Goal: Check status: Verify the current state of an ongoing process or item

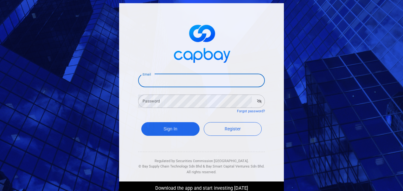
click at [221, 80] on input "Email" at bounding box center [201, 80] width 127 height 13
type input "[EMAIL_ADDRESS][DOMAIN_NAME]"
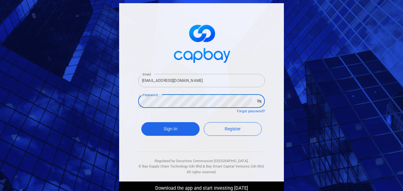
click at [141, 122] on button "Sign In" at bounding box center [170, 129] width 58 height 14
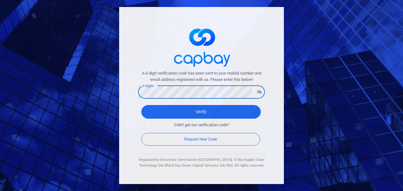
click at [141, 105] on button "Verify" at bounding box center [200, 112] width 119 height 14
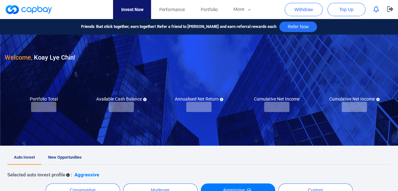
checkbox input "true"
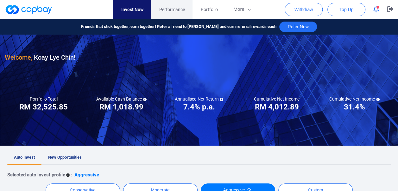
click at [178, 9] on span "Performance" at bounding box center [172, 9] width 26 height 7
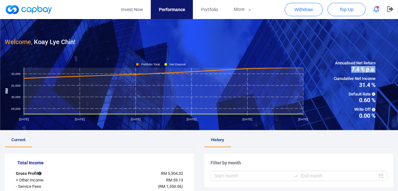
drag, startPoint x: 348, startPoint y: 68, endPoint x: 378, endPoint y: 69, distance: 30.7
click at [378, 69] on div "Annualised Net Return 7.4 % p.a. Cumulative Net Income 31.4 % Default Rate 0.60…" at bounding box center [355, 89] width 78 height 59
drag, startPoint x: 351, startPoint y: 99, endPoint x: 376, endPoint y: 100, distance: 25.3
click at [376, 100] on div "Annualised Net Return 7.4 % p.a. Cumulative Net Income 31.4 % Default Rate 0.60…" at bounding box center [355, 89] width 78 height 59
click at [201, 10] on span "Portfolio" at bounding box center [209, 9] width 17 height 7
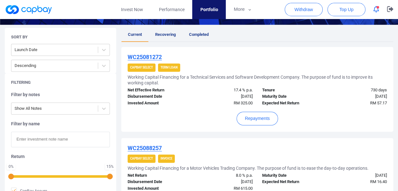
scroll to position [190, 0]
